Goal: Task Accomplishment & Management: Complete application form

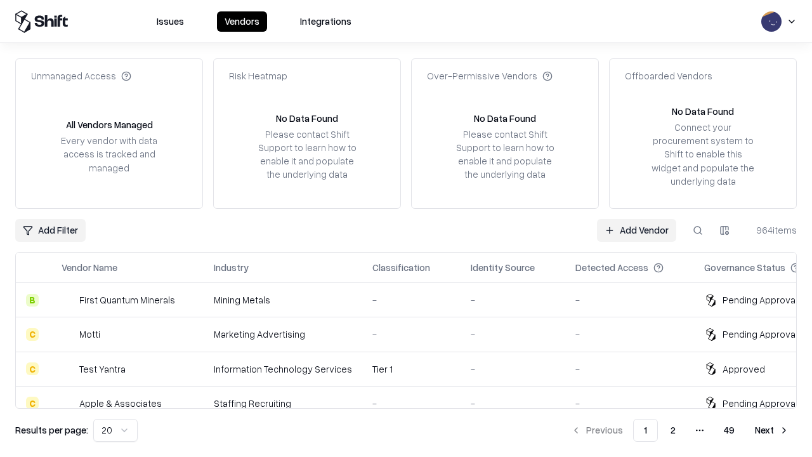
click at [636, 230] on link "Add Vendor" at bounding box center [636, 230] width 79 height 23
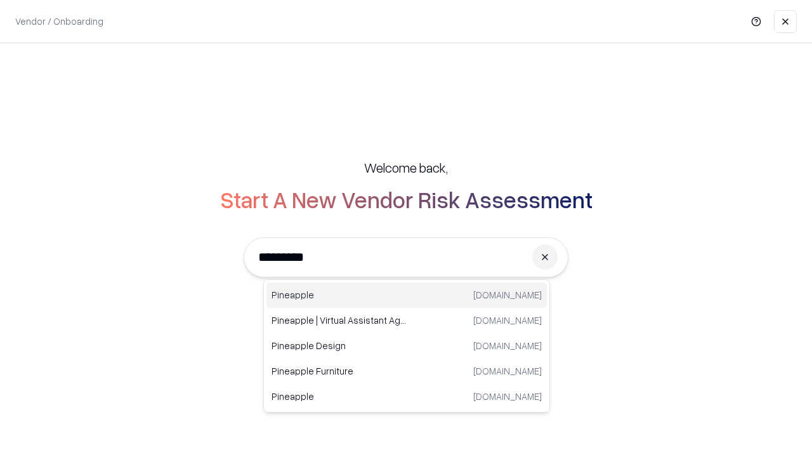
click at [407, 295] on div "Pineapple [DOMAIN_NAME]" at bounding box center [406, 294] width 280 height 25
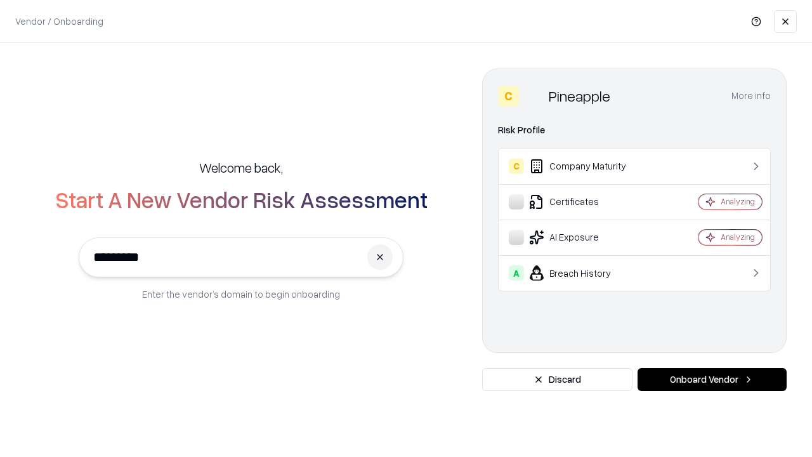
type input "*********"
click at [712, 379] on button "Onboard Vendor" at bounding box center [712, 379] width 149 height 23
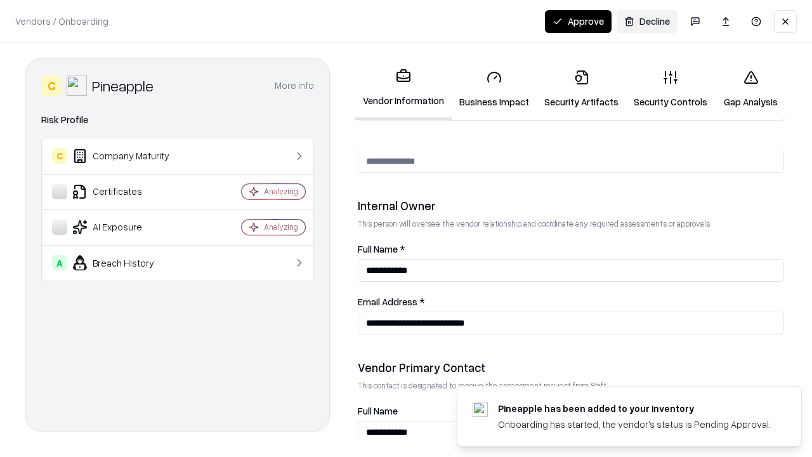
scroll to position [657, 0]
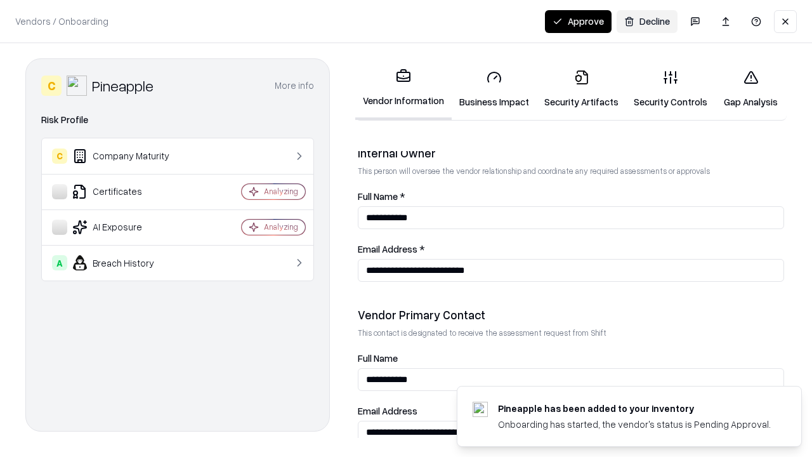
click at [581, 89] on link "Security Artifacts" at bounding box center [581, 89] width 89 height 59
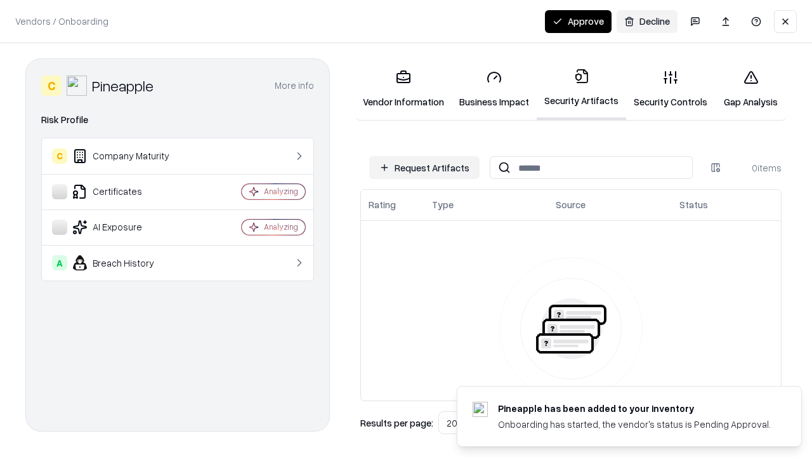
click at [424, 167] on button "Request Artifacts" at bounding box center [424, 167] width 110 height 23
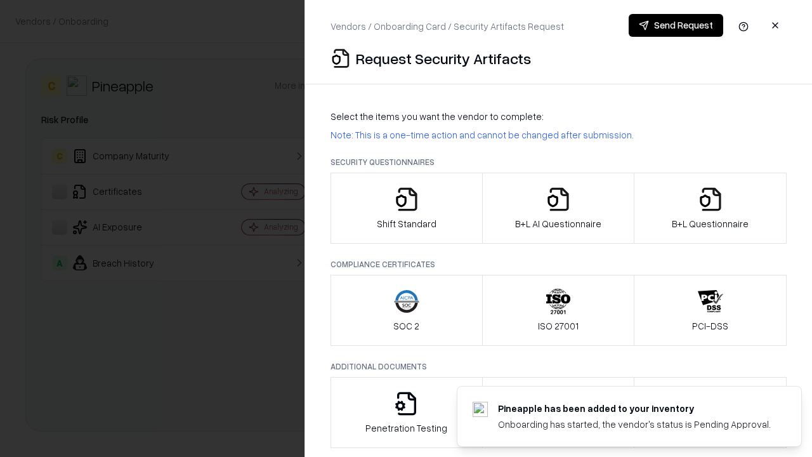
click at [710, 208] on icon "button" at bounding box center [710, 199] width 25 height 25
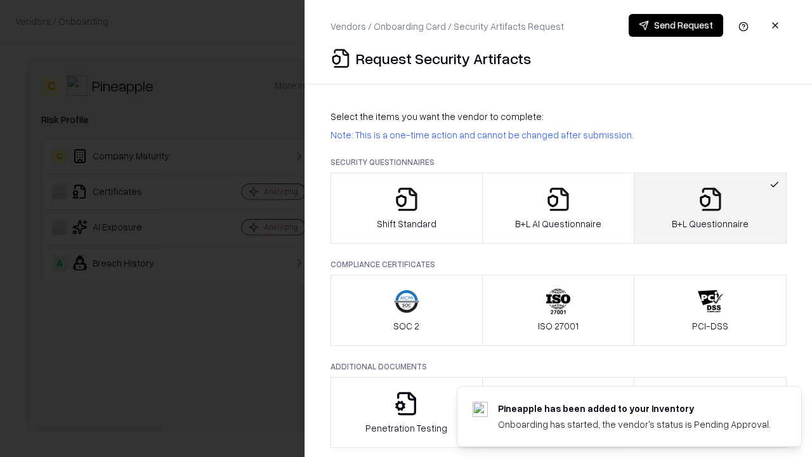
click at [558, 208] on icon "button" at bounding box center [558, 199] width 25 height 25
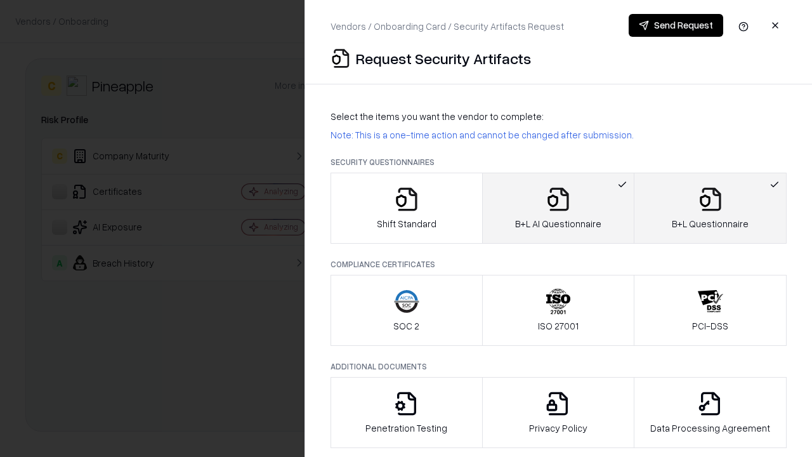
click at [676, 25] on button "Send Request" at bounding box center [676, 25] width 95 height 23
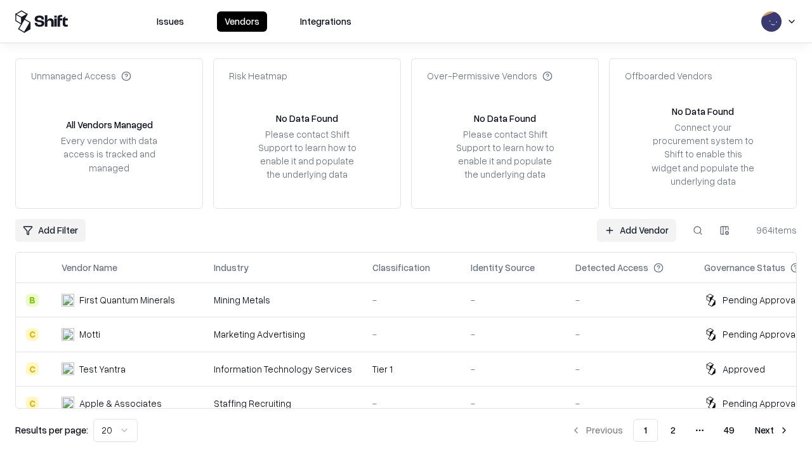
click at [698, 230] on button at bounding box center [697, 230] width 23 height 23
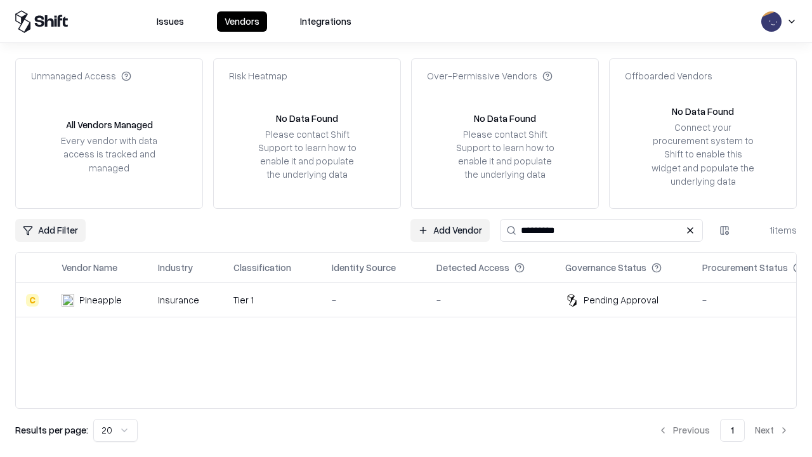
type input "*********"
click at [414, 299] on div "-" at bounding box center [374, 299] width 84 height 13
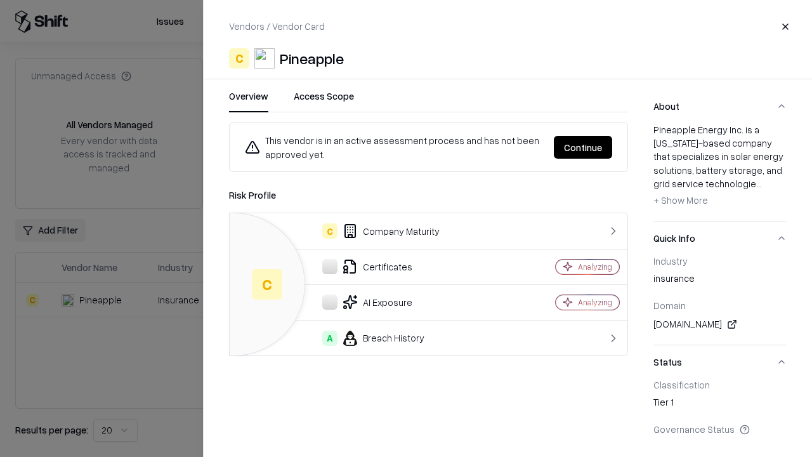
click at [583, 147] on button "Continue" at bounding box center [583, 147] width 58 height 23
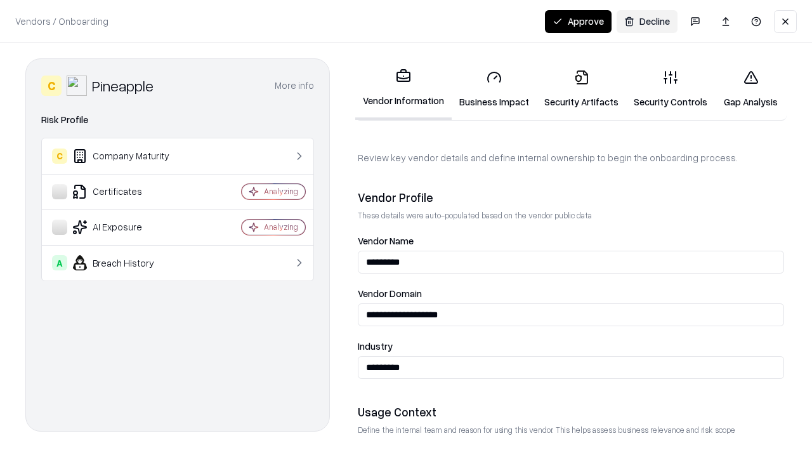
click at [581, 89] on link "Security Artifacts" at bounding box center [581, 89] width 89 height 59
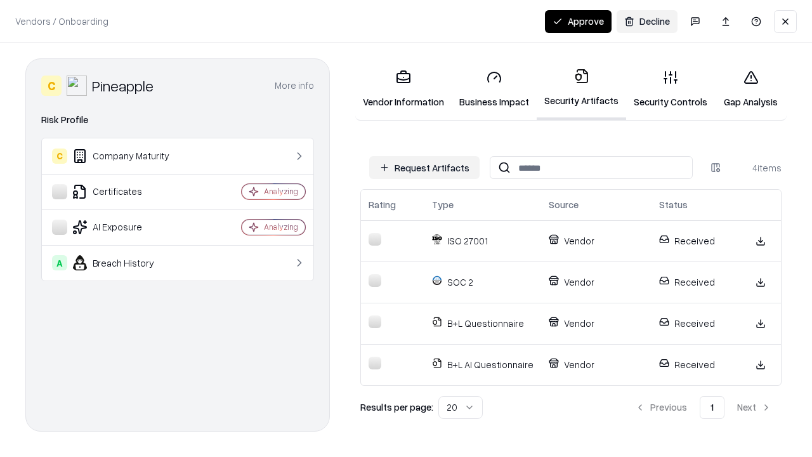
click at [578, 21] on button "Approve" at bounding box center [578, 21] width 67 height 23
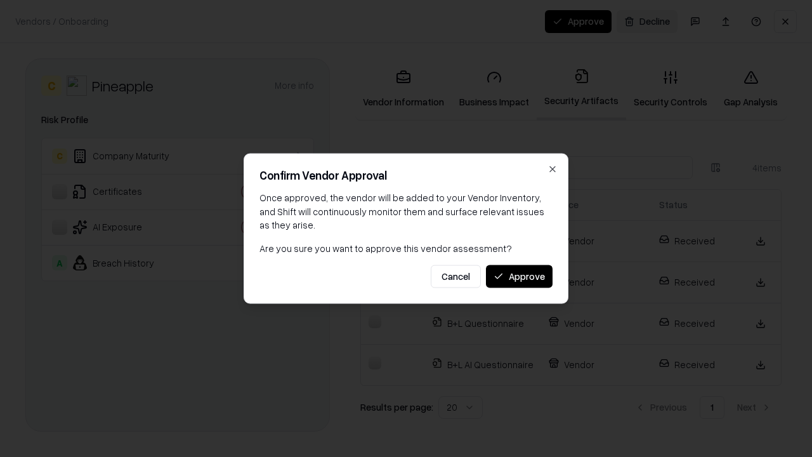
click at [519, 276] on button "Approve" at bounding box center [519, 276] width 67 height 23
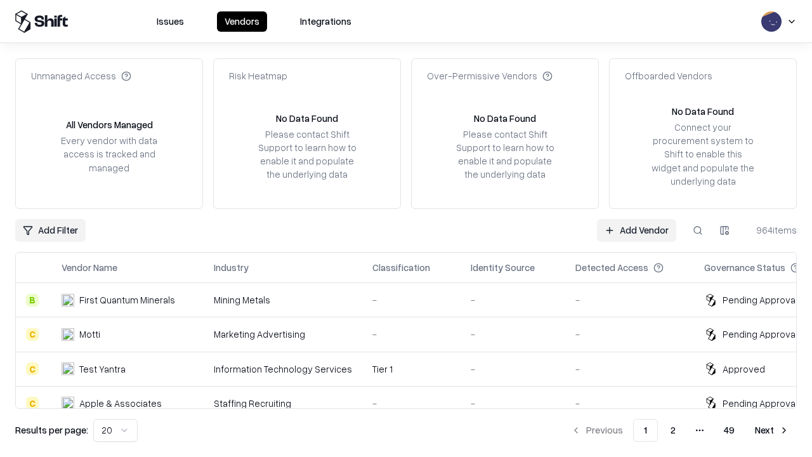
type input "*********"
click at [636, 230] on link "Add Vendor" at bounding box center [636, 230] width 79 height 23
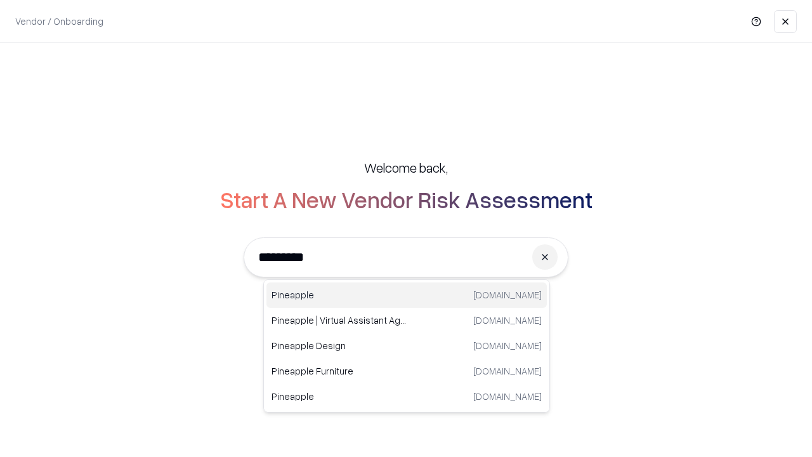
click at [407, 295] on div "Pineapple [DOMAIN_NAME]" at bounding box center [406, 294] width 280 height 25
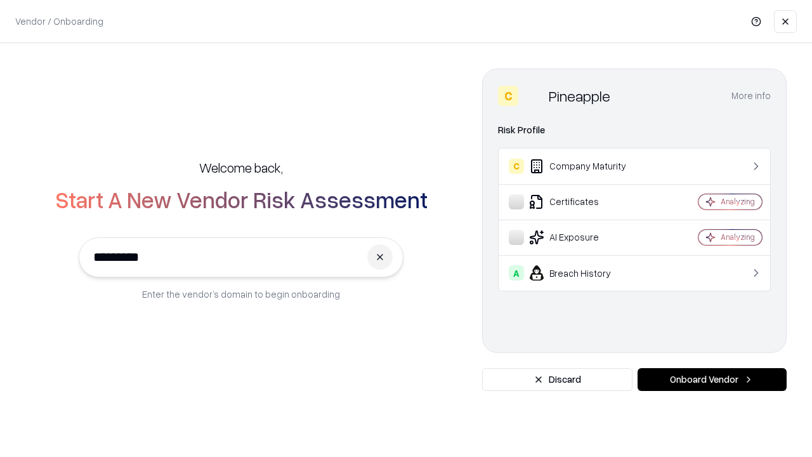
type input "*********"
click at [712, 379] on button "Onboard Vendor" at bounding box center [712, 379] width 149 height 23
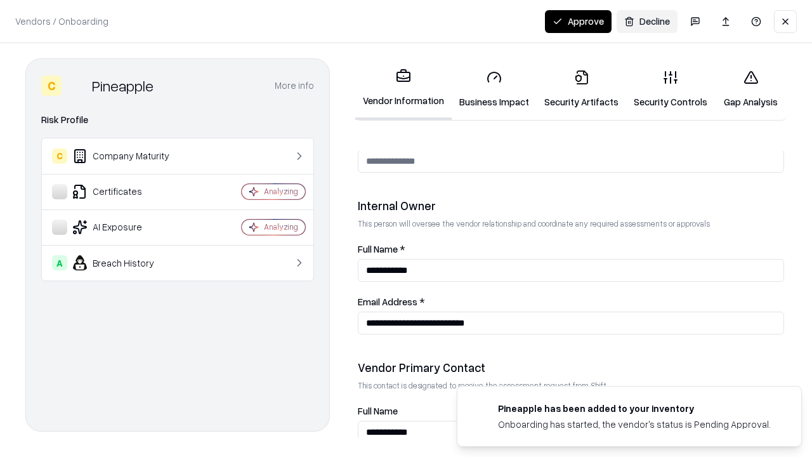
scroll to position [657, 0]
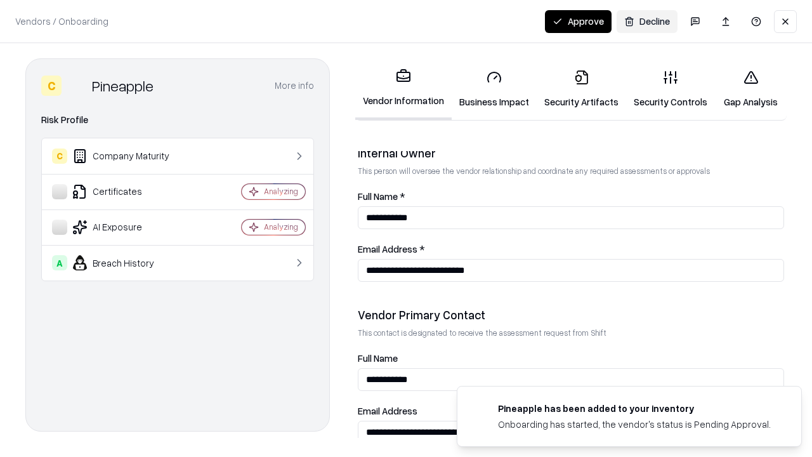
click at [578, 21] on button "Approve" at bounding box center [578, 21] width 67 height 23
